Goal: Task Accomplishment & Management: Complete application form

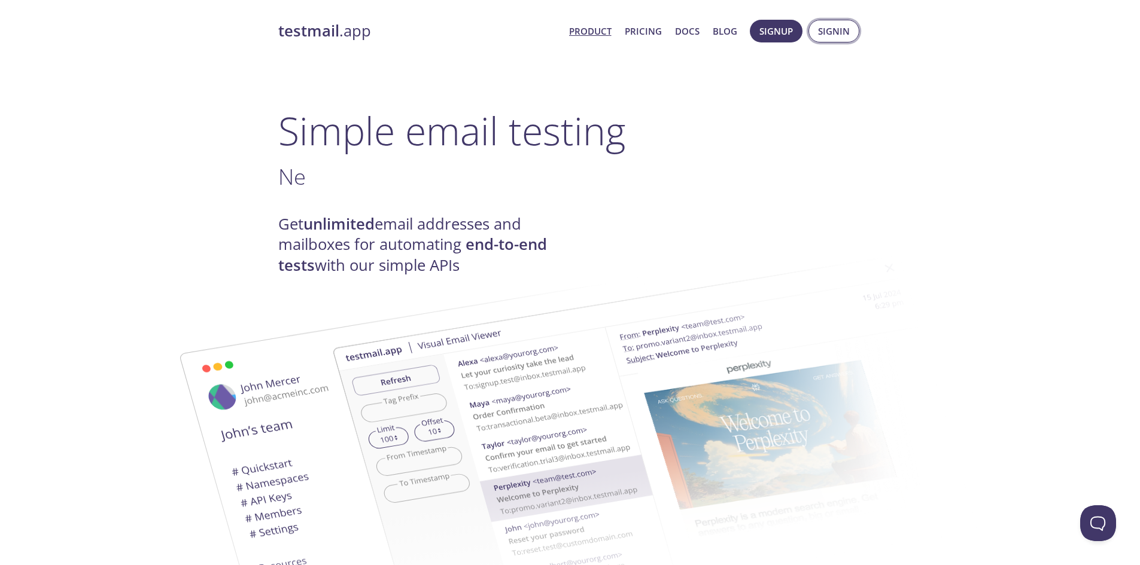
click at [822, 38] on span "Signin" at bounding box center [834, 31] width 32 height 16
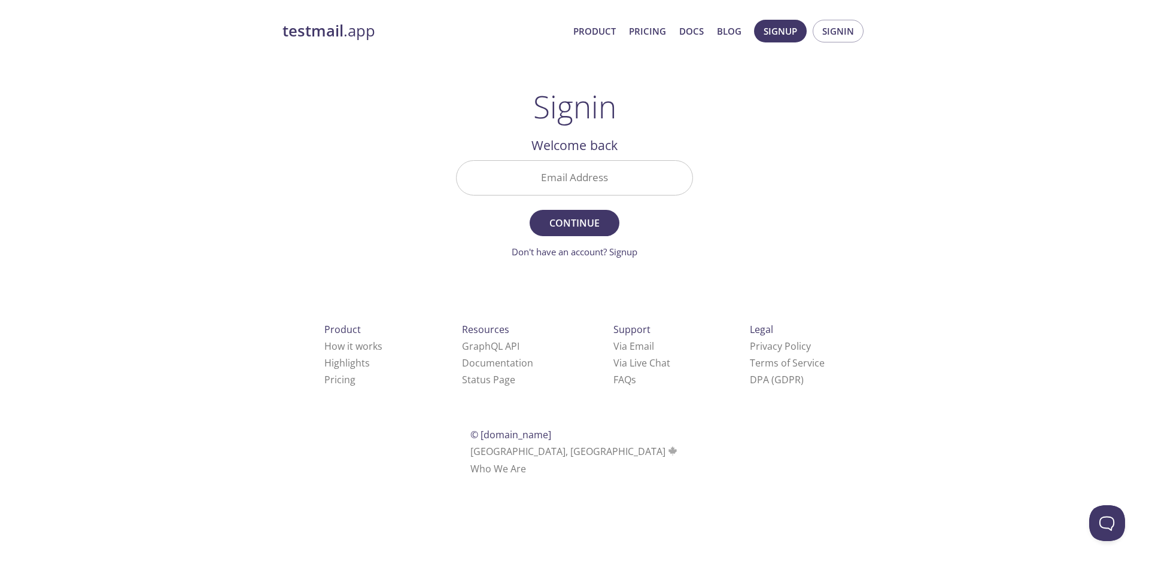
click at [620, 172] on input "Email Address" at bounding box center [574, 178] width 236 height 34
type input "[EMAIL_ADDRESS][DOMAIN_NAME]"
click at [601, 226] on span "Continue" at bounding box center [574, 223] width 63 height 17
click at [628, 251] on link "Don't have an account? Signup" at bounding box center [574, 252] width 126 height 12
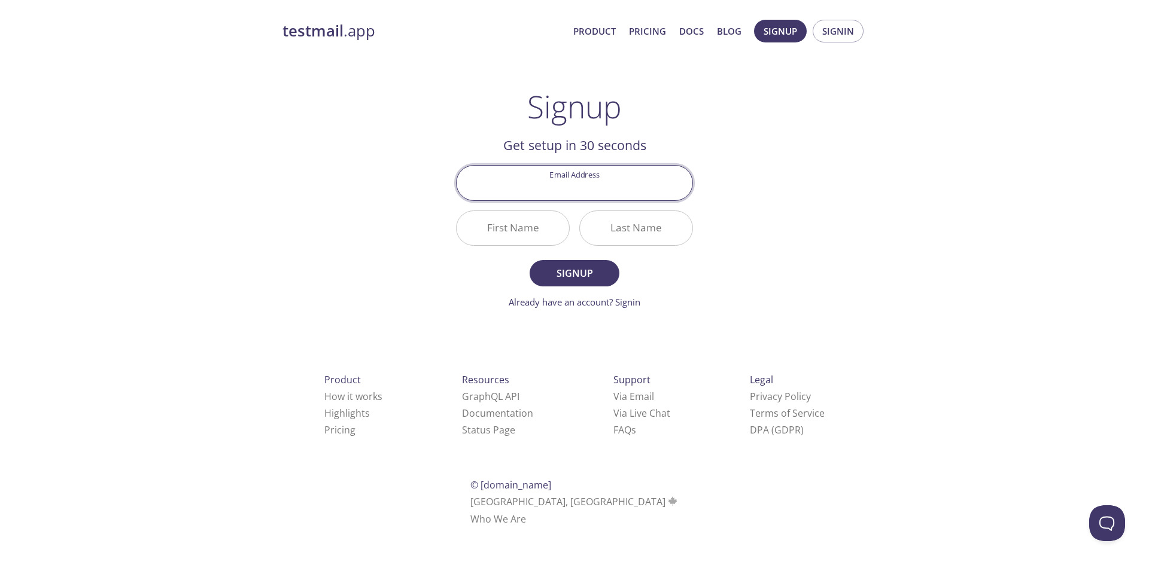
click at [623, 184] on input "Email Address" at bounding box center [574, 183] width 236 height 34
type input "[EMAIL_ADDRESS][DOMAIN_NAME]"
click at [514, 222] on input "First Name" at bounding box center [512, 228] width 112 height 34
type input "Naa"
click at [656, 230] on input "Last Name" at bounding box center [636, 228] width 112 height 34
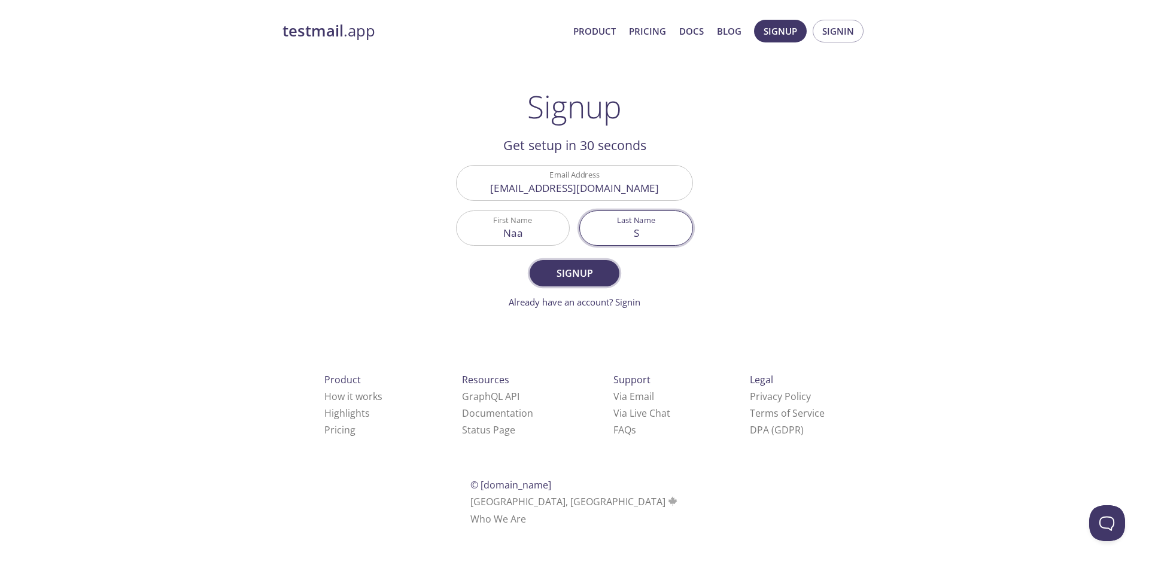
type input "S"
click at [616, 269] on button "Signup" at bounding box center [574, 273] width 90 height 26
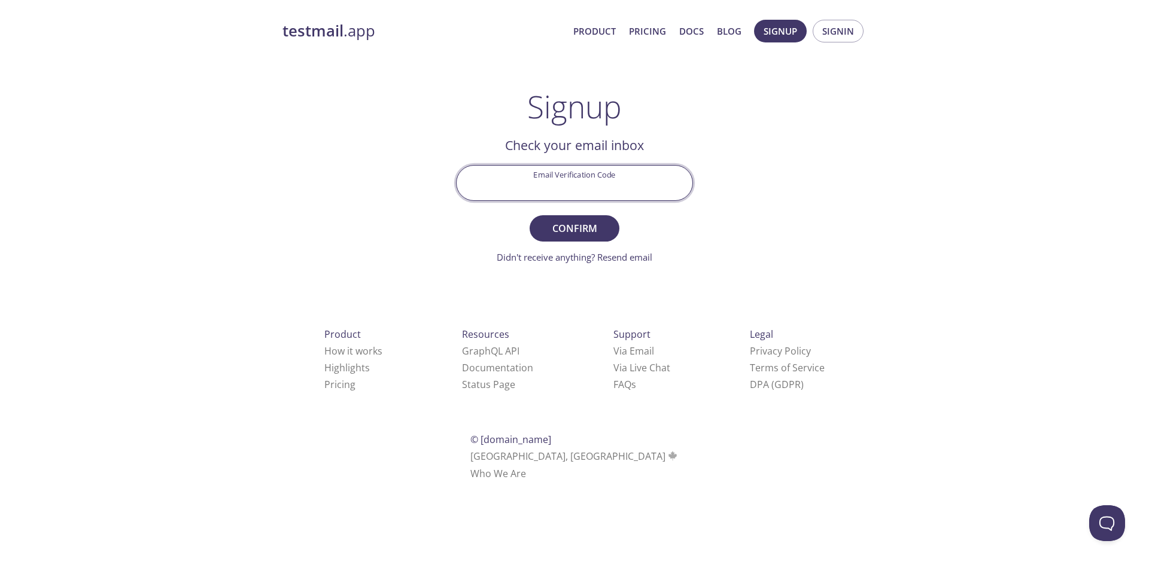
click at [551, 188] on input "Email Verification Code" at bounding box center [574, 183] width 236 height 34
paste input "QGFSYWG"
type input "QGFSYWG"
click at [604, 231] on span "Confirm" at bounding box center [574, 228] width 63 height 17
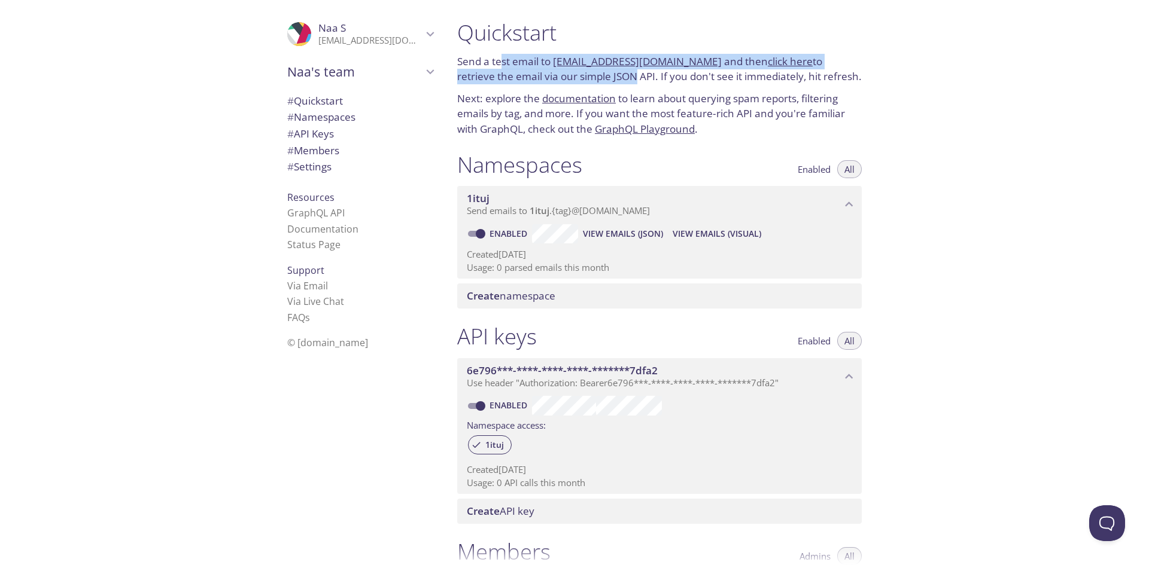
drag, startPoint x: 503, startPoint y: 64, endPoint x: 575, endPoint y: 82, distance: 74.0
click at [575, 82] on p "Send a test email to [EMAIL_ADDRESS][DOMAIN_NAME] and then click here to retrie…" at bounding box center [659, 69] width 404 height 31
click at [576, 84] on p "Send a test email to [EMAIL_ADDRESS][DOMAIN_NAME] and then click here to retrie…" at bounding box center [659, 69] width 404 height 31
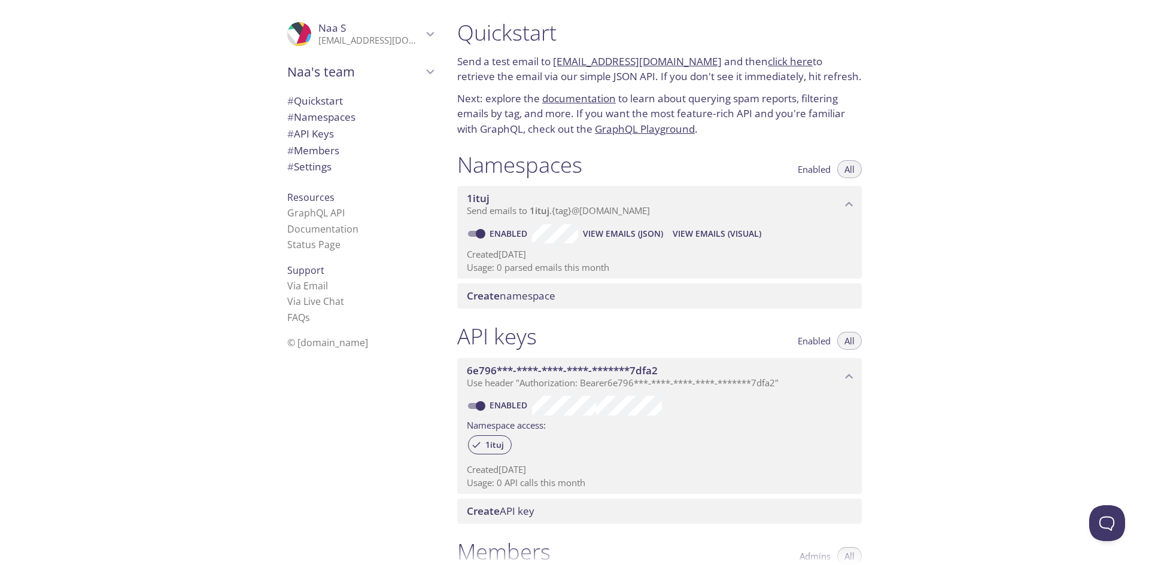
click at [577, 84] on p "Send a test email to [EMAIL_ADDRESS][DOMAIN_NAME] and then click here to retrie…" at bounding box center [659, 69] width 404 height 31
drag, startPoint x: 523, startPoint y: 102, endPoint x: 867, endPoint y: 89, distance: 344.2
click at [867, 89] on div "Quickstart Send a test email to [EMAIL_ADDRESS][DOMAIN_NAME] and then click her…" at bounding box center [659, 78] width 424 height 132
click at [867, 90] on div "Quickstart Send a test email to [EMAIL_ADDRESS][DOMAIN_NAME] and then click her…" at bounding box center [659, 78] width 424 height 132
click at [834, 113] on p "Next: explore the documentation to learn about querying spam reports, filtering…" at bounding box center [659, 114] width 404 height 46
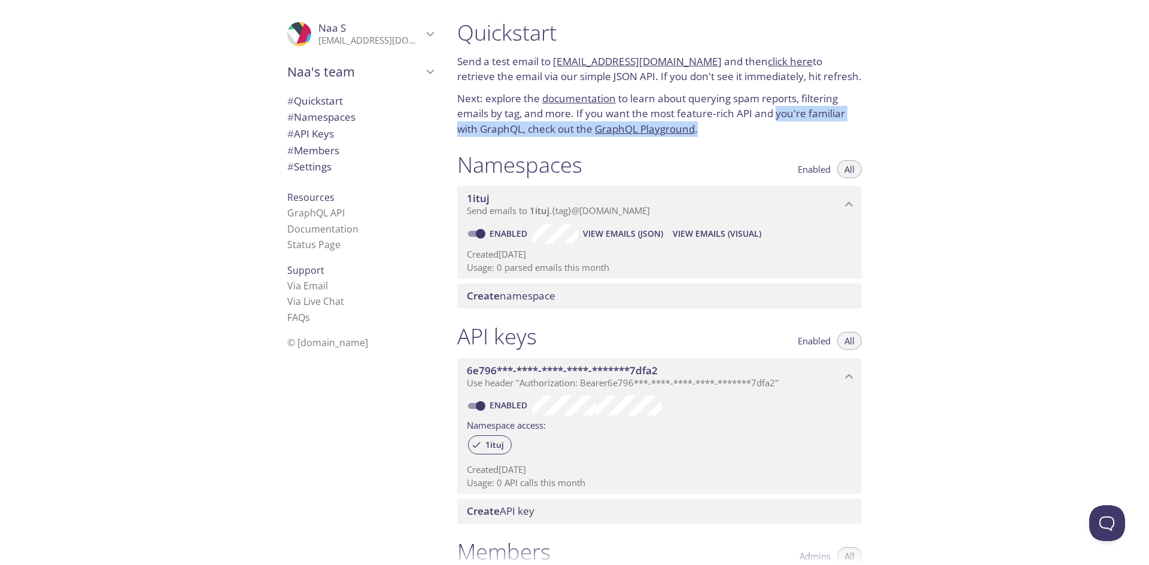
drag, startPoint x: 776, startPoint y: 121, endPoint x: 767, endPoint y: 139, distance: 20.1
click at [767, 139] on div "Quickstart Send a test email to [EMAIL_ADDRESS][DOMAIN_NAME] and then click her…" at bounding box center [659, 78] width 424 height 132
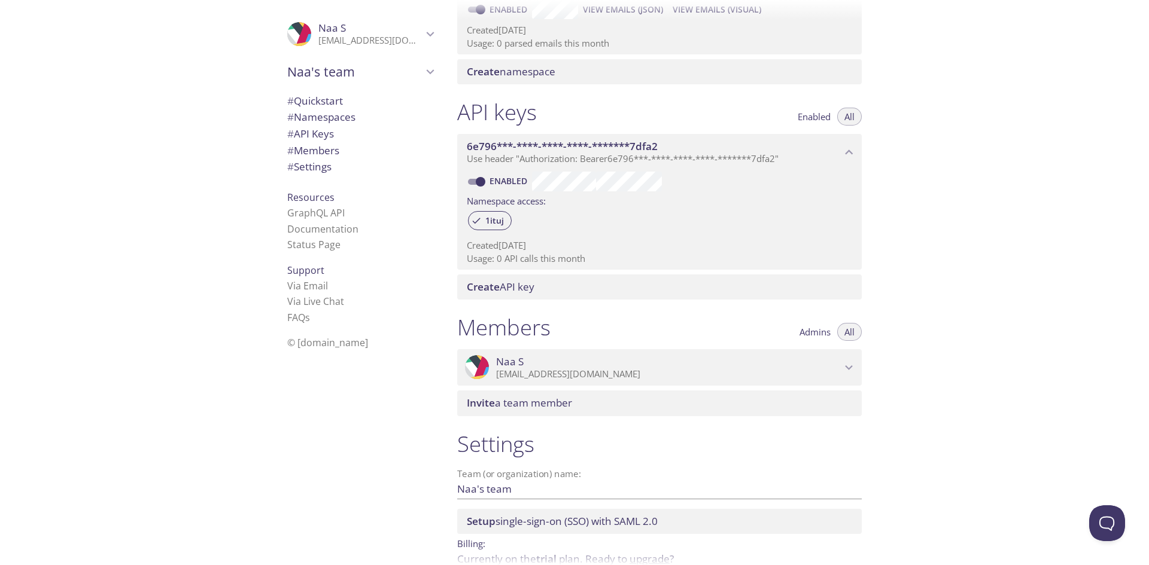
scroll to position [239, 0]
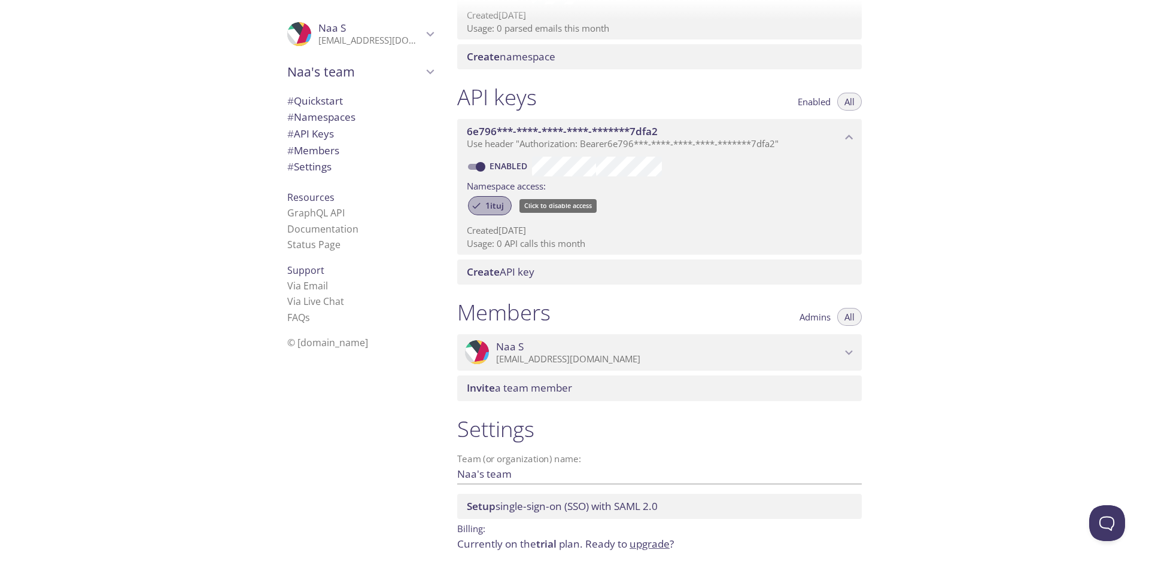
click at [495, 197] on div "1ituj" at bounding box center [490, 205] width 44 height 19
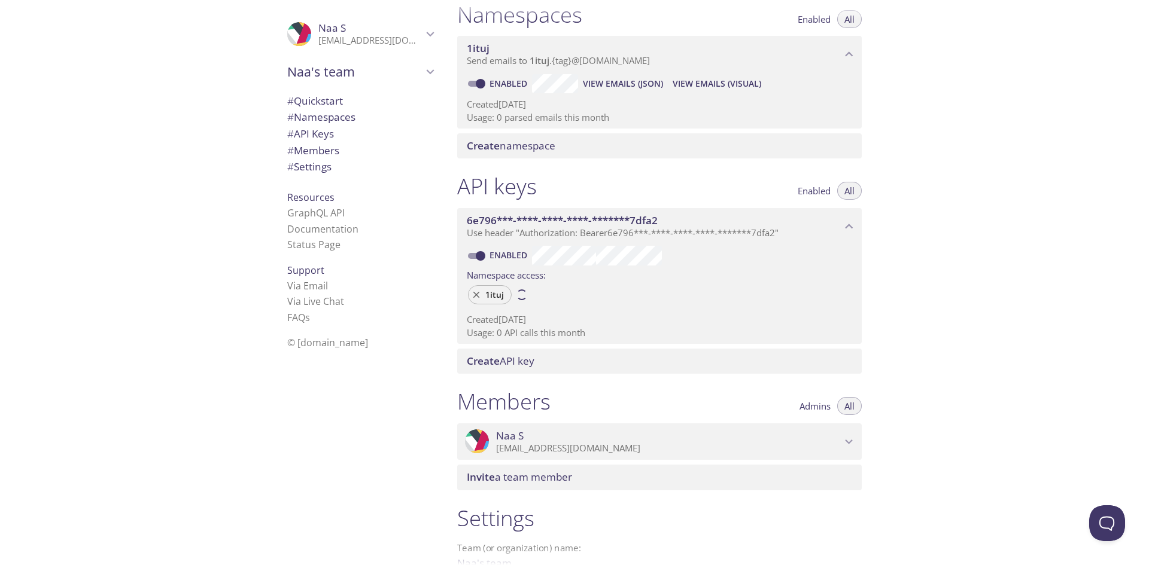
scroll to position [120, 0]
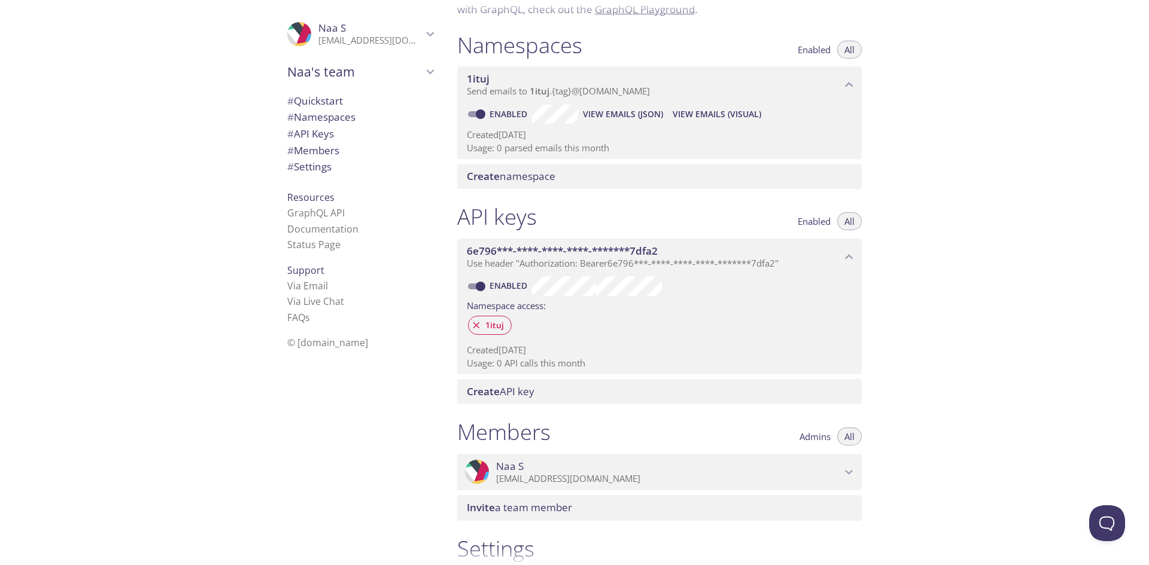
drag, startPoint x: 511, startPoint y: 148, endPoint x: 514, endPoint y: 141, distance: 7.8
click at [511, 148] on p "Usage: 0 parsed emails this month" at bounding box center [659, 148] width 385 height 13
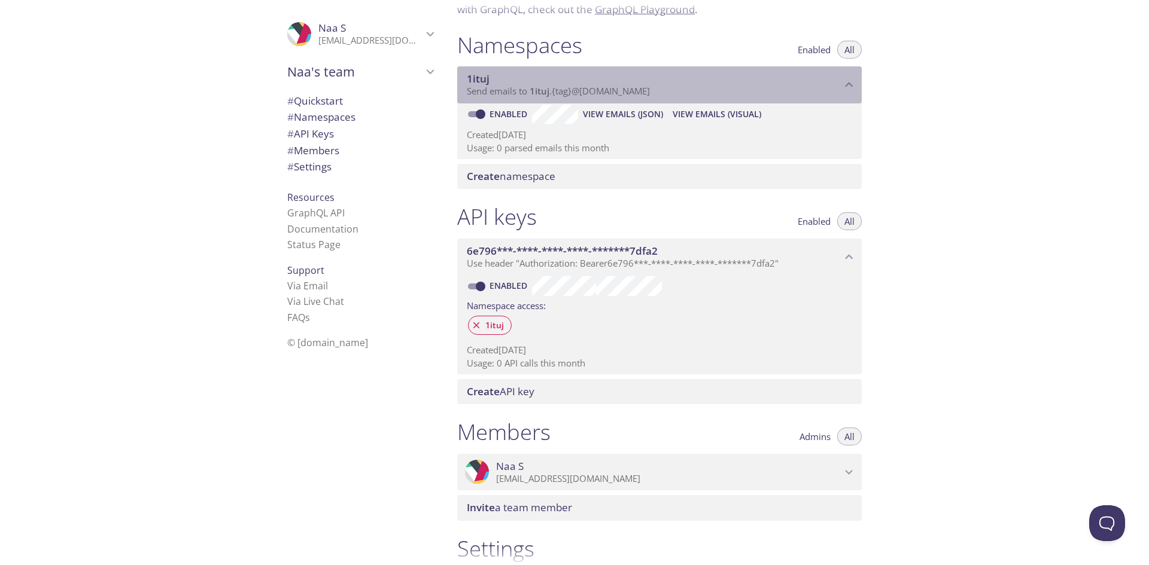
drag, startPoint x: 587, startPoint y: 86, endPoint x: 639, endPoint y: 86, distance: 52.0
click at [638, 86] on span "Send emails to 1ituj . {tag} @[DOMAIN_NAME]" at bounding box center [558, 91] width 183 height 12
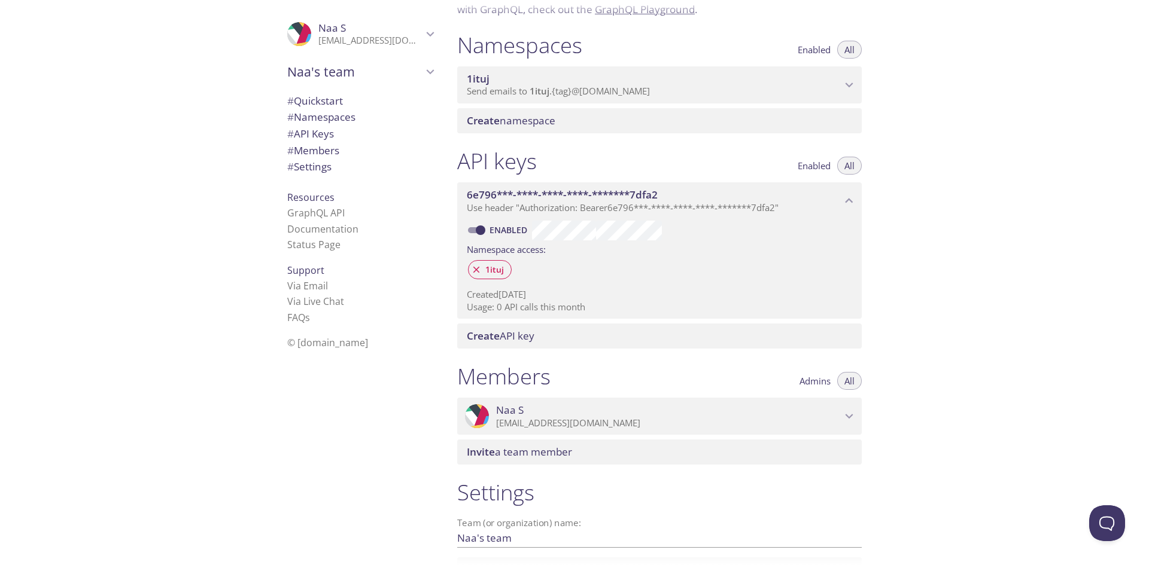
click at [640, 86] on span "Send emails to 1ituj . {tag} @[DOMAIN_NAME]" at bounding box center [558, 91] width 183 height 12
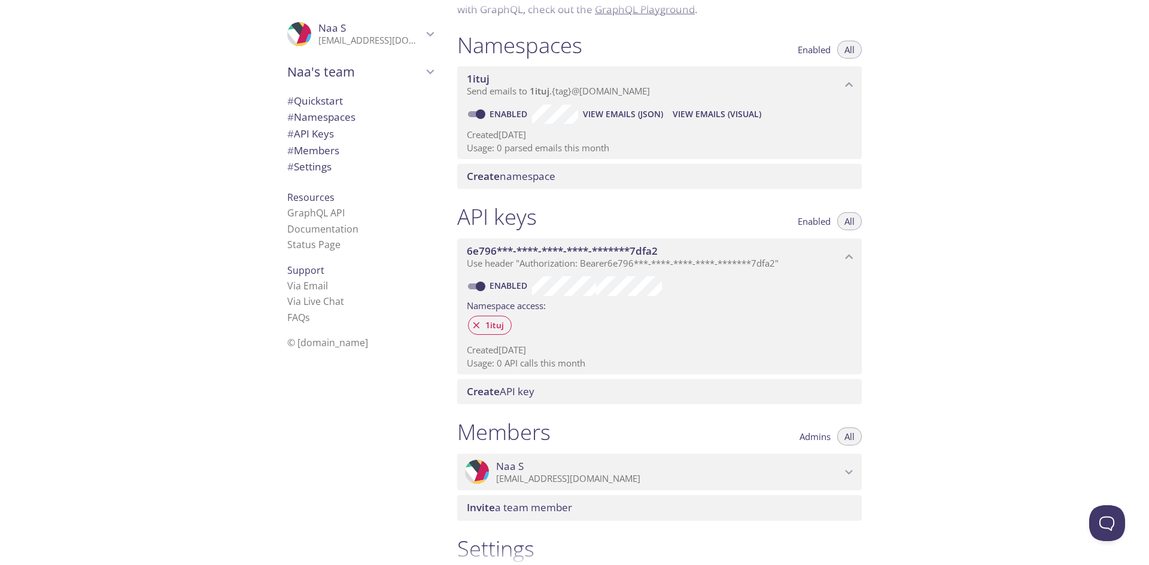
click at [704, 119] on span "View Emails (Visual)" at bounding box center [716, 114] width 89 height 14
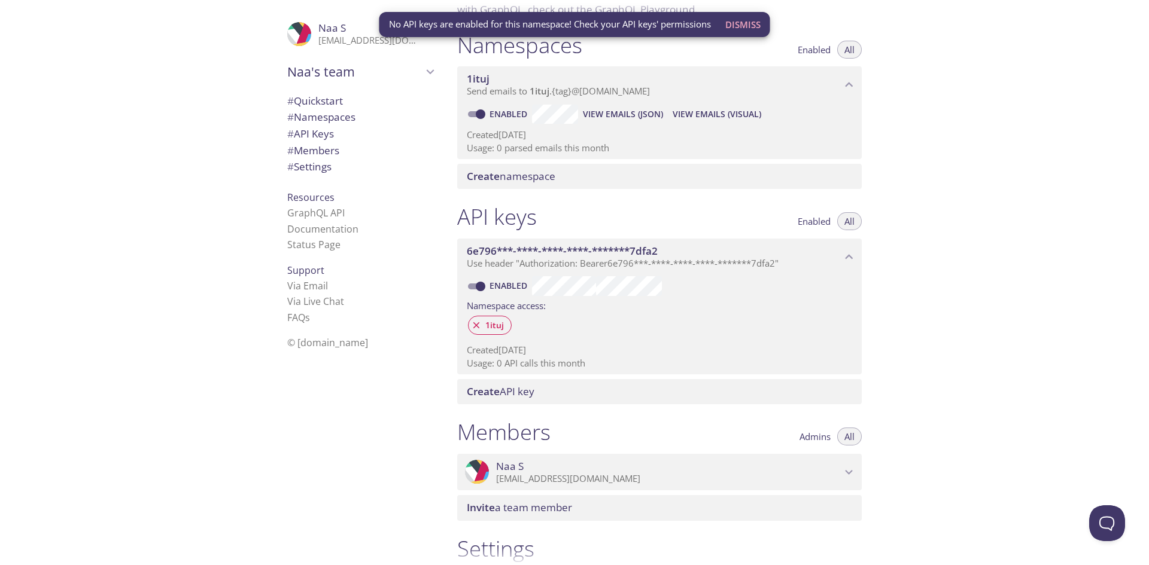
drag, startPoint x: 534, startPoint y: 197, endPoint x: 536, endPoint y: 179, distance: 18.1
click at [536, 187] on div "Quickstart Send a test email to [EMAIL_ADDRESS][DOMAIN_NAME] and then click her…" at bounding box center [663, 162] width 433 height 565
click at [536, 179] on span "Create namespace" at bounding box center [511, 176] width 89 height 14
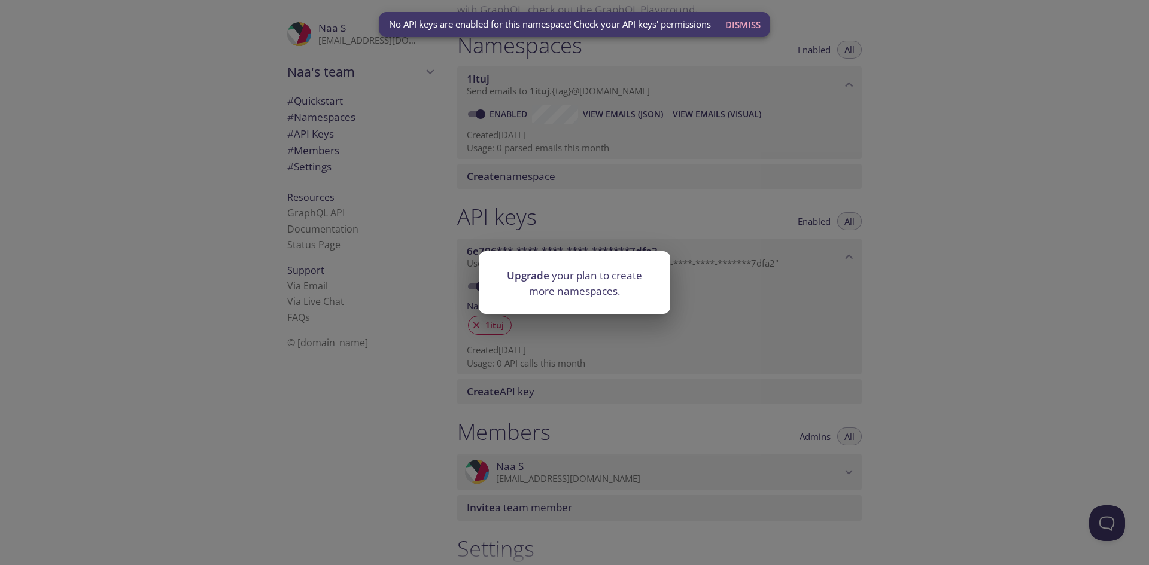
click at [796, 260] on div "Upgrade your plan to create more namespaces." at bounding box center [574, 282] width 1149 height 565
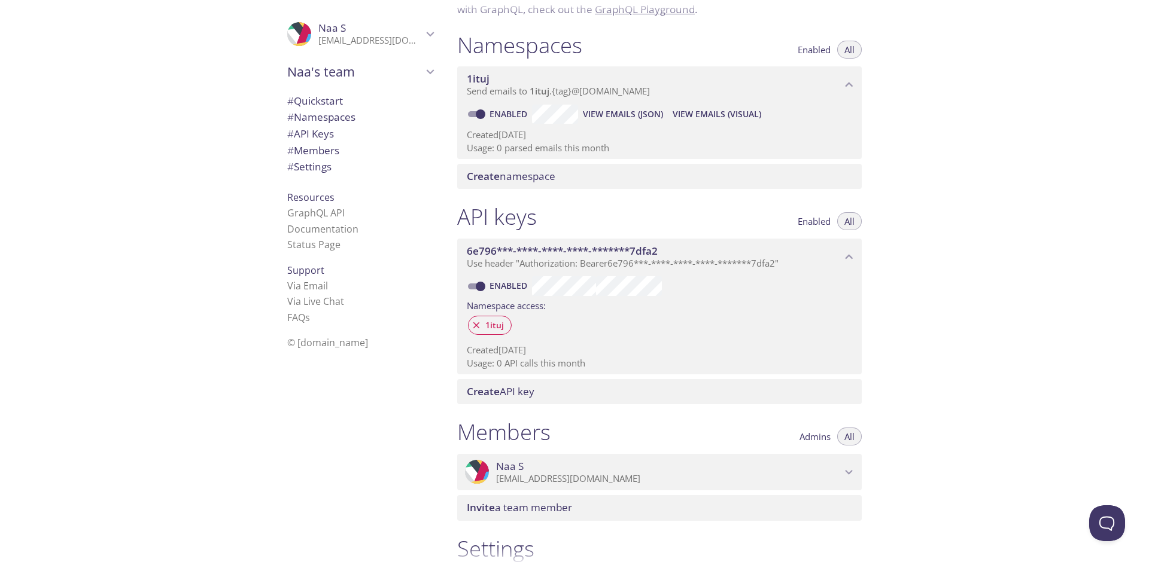
click at [496, 118] on link "Enabled" at bounding box center [510, 113] width 44 height 11
click at [496, 118] on input "Enabled" at bounding box center [480, 114] width 43 height 14
click at [528, 167] on div "Create namespace" at bounding box center [659, 176] width 404 height 25
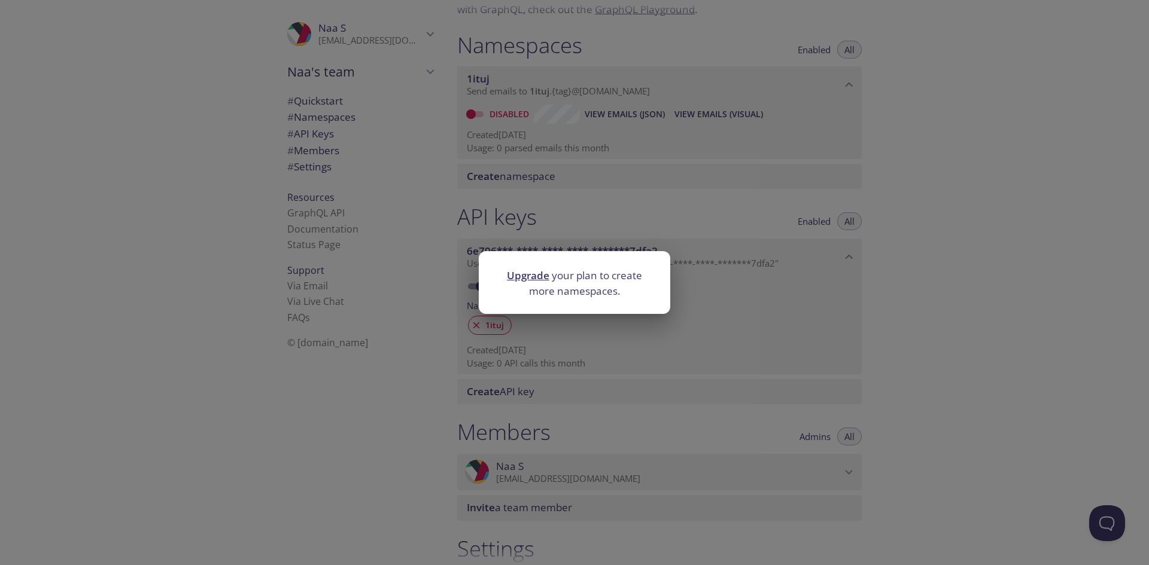
drag, startPoint x: 594, startPoint y: 222, endPoint x: 595, endPoint y: 215, distance: 7.2
click at [595, 222] on div "Upgrade your plan to create more namespaces." at bounding box center [574, 282] width 1149 height 565
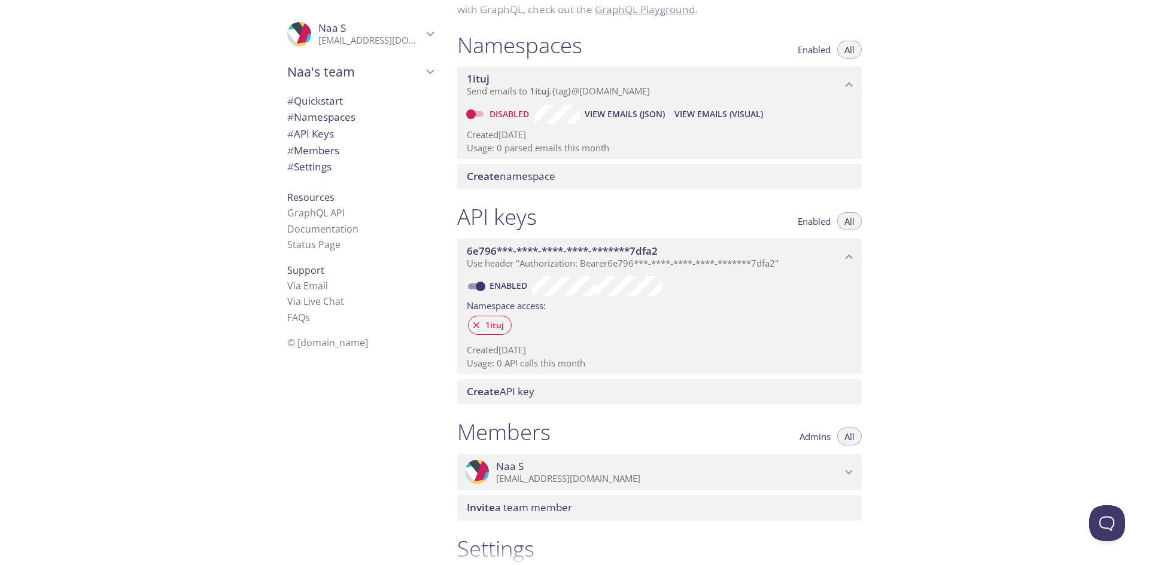
click at [486, 113] on input "Disabled" at bounding box center [470, 114] width 43 height 14
checkbox input "true"
click at [377, 99] on span "# Quickstart" at bounding box center [360, 101] width 146 height 16
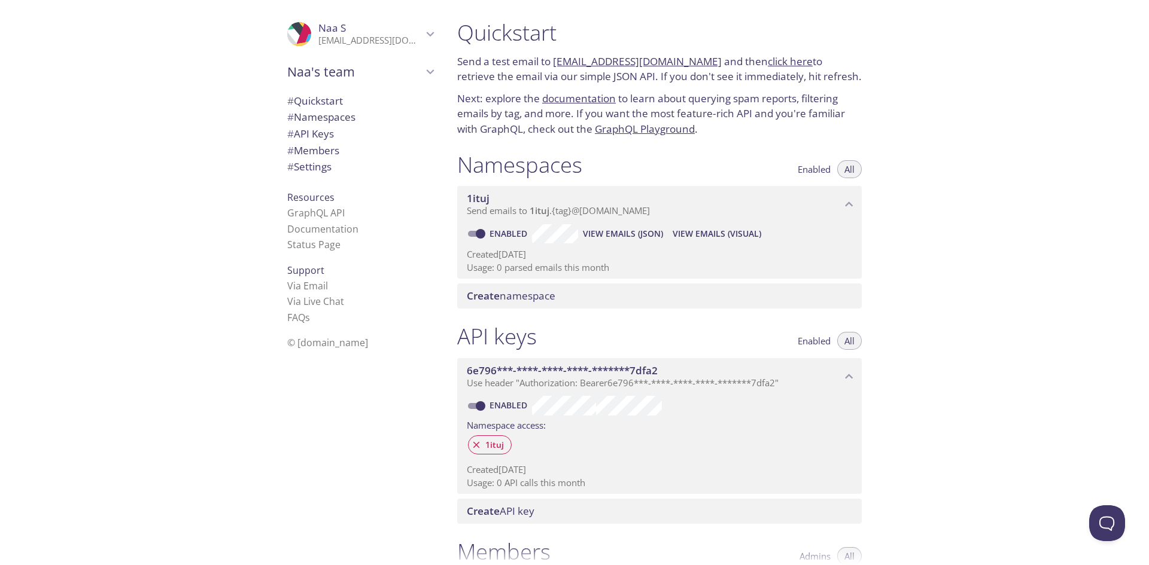
click at [777, 59] on link "click here" at bounding box center [789, 61] width 45 height 14
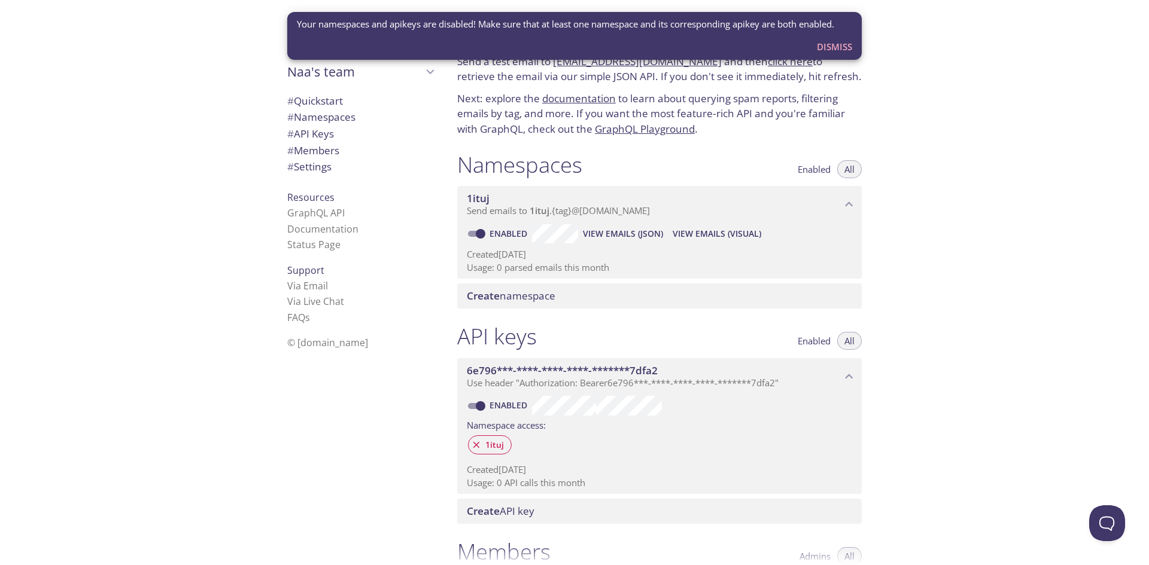
click at [830, 45] on span "Dismiss" at bounding box center [834, 47] width 35 height 16
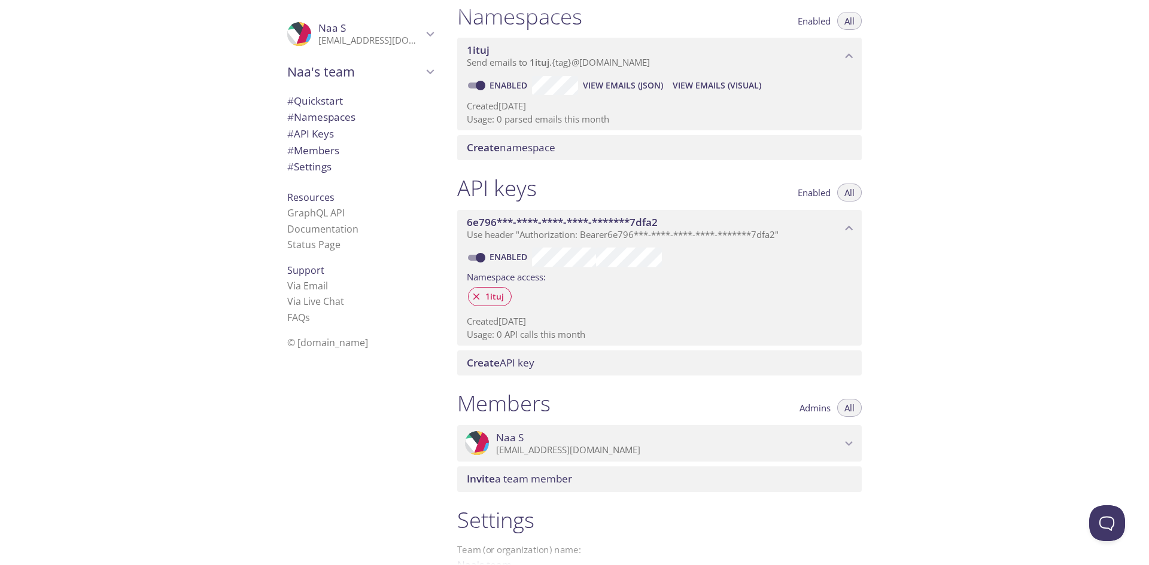
scroll to position [179, 0]
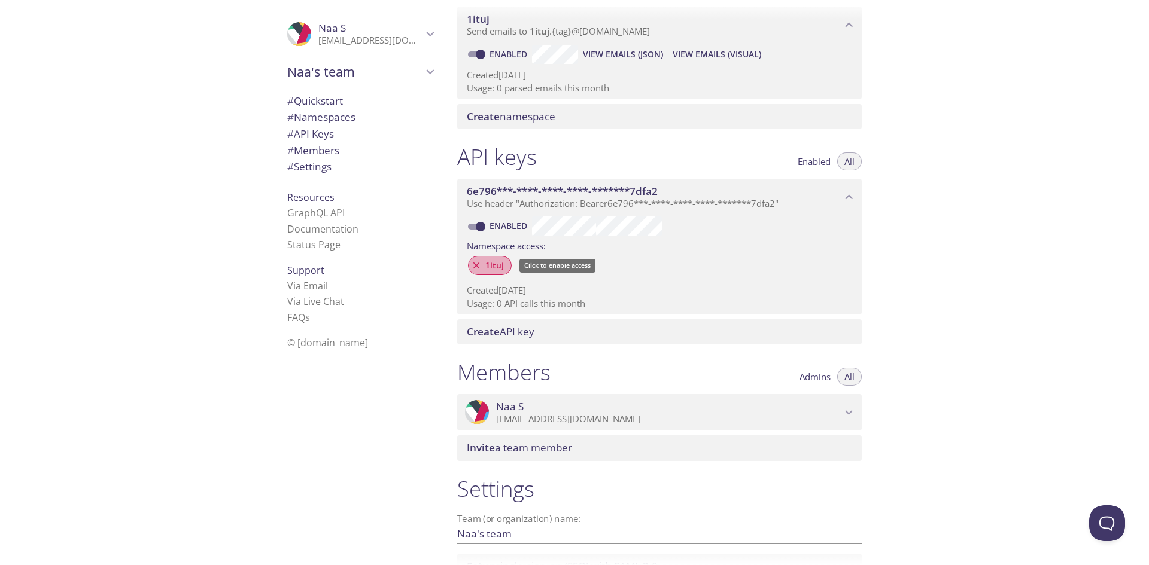
click at [482, 265] on span "1ituj" at bounding box center [494, 265] width 33 height 11
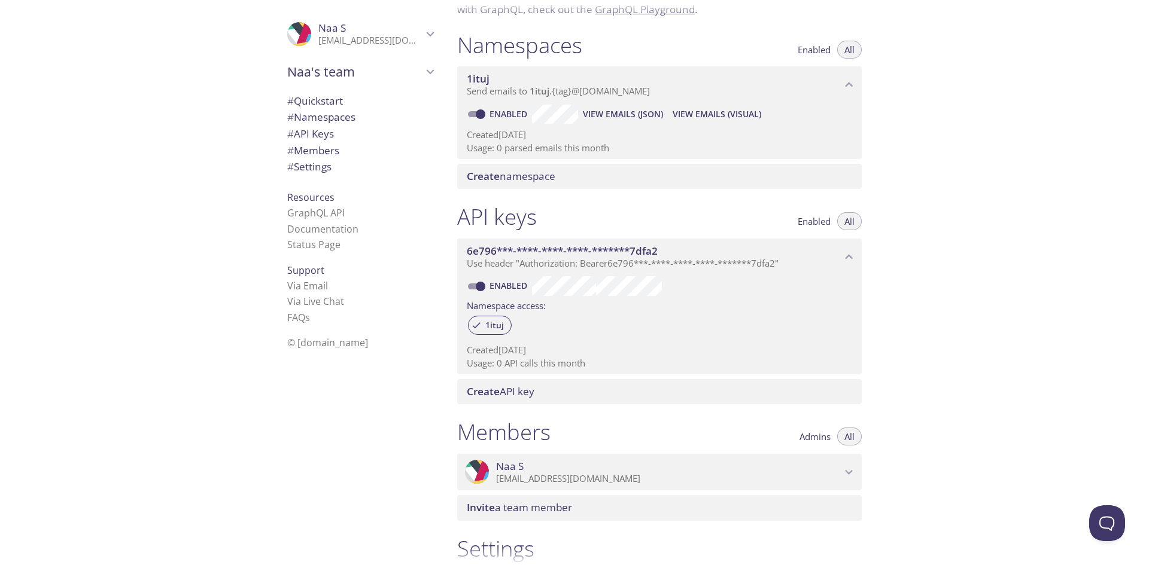
scroll to position [0, 0]
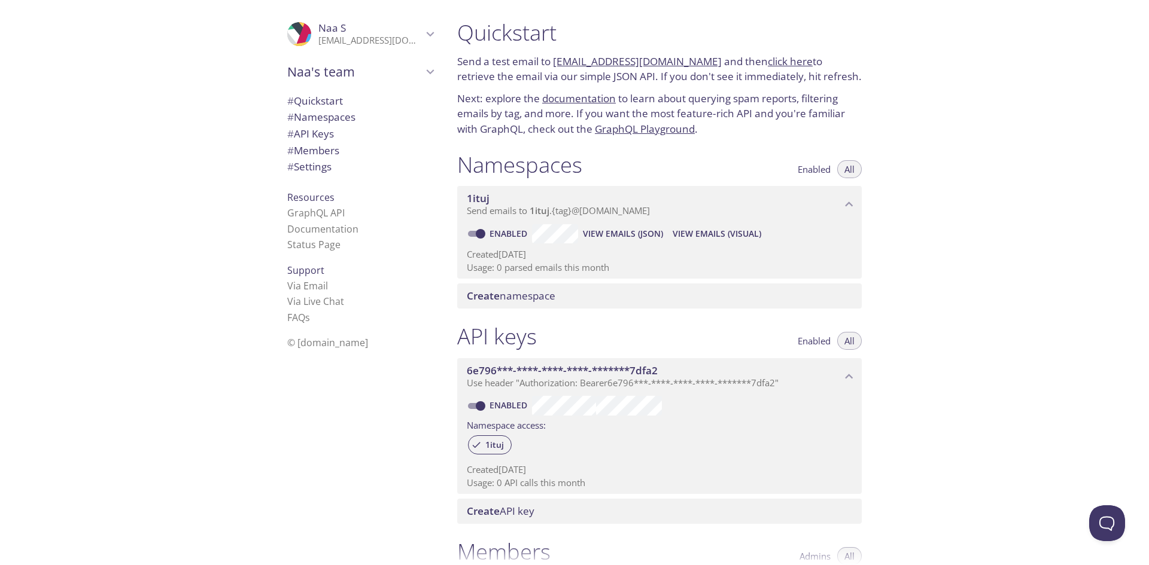
click at [718, 234] on span "View Emails (Visual)" at bounding box center [716, 234] width 89 height 14
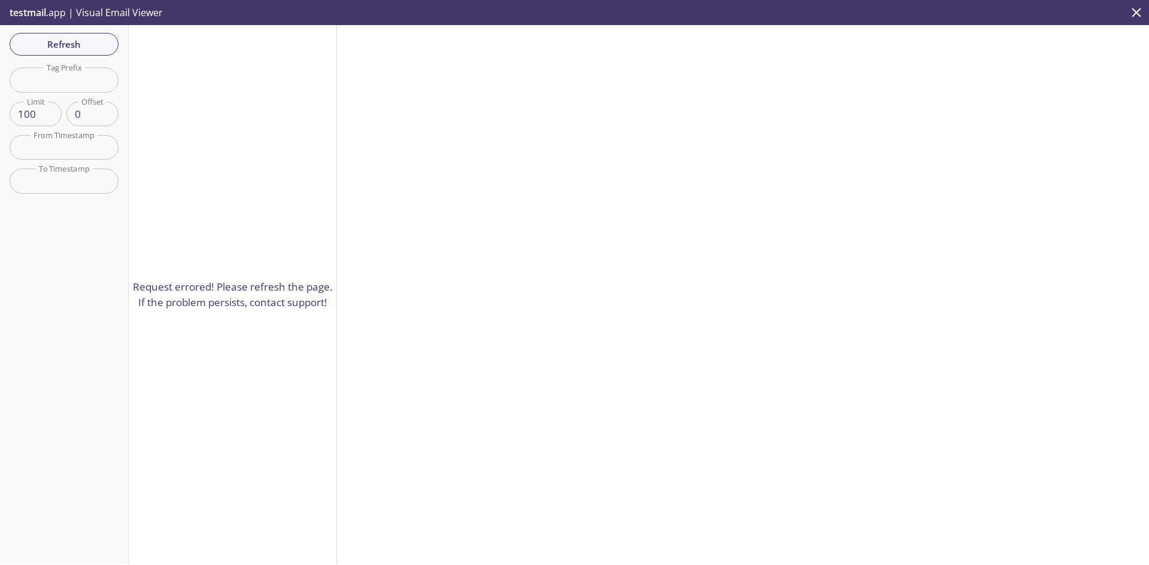
click at [503, 174] on div at bounding box center [743, 294] width 812 height 539
click at [504, 174] on div at bounding box center [743, 294] width 812 height 539
